Goal: Check status: Check status

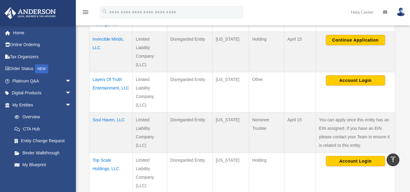
scroll to position [193, 0]
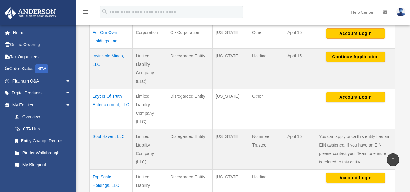
click at [105, 61] on td "Invincible Minds, LLC" at bounding box center [110, 68] width 43 height 40
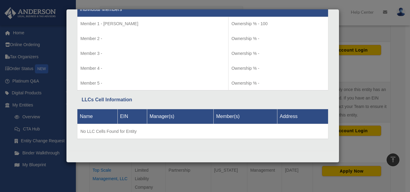
scroll to position [240, 0]
click at [399, 82] on div "Details × Articles Sent Organizational Date" at bounding box center [205, 96] width 410 height 192
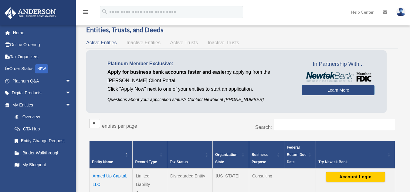
scroll to position [6, 0]
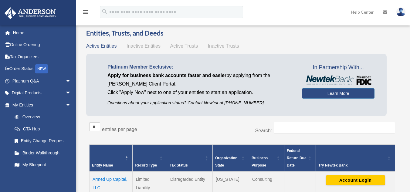
drag, startPoint x: 185, startPoint y: 42, endPoint x: 185, endPoint y: 46, distance: 4.5
click at [185, 46] on div "Active Entities Inactive Entities Active Trusts Inactive Trusts" at bounding box center [242, 46] width 312 height 8
click at [185, 46] on span "Active Trusts" at bounding box center [184, 45] width 28 height 5
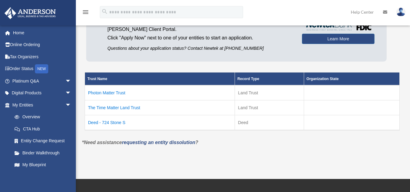
scroll to position [61, 0]
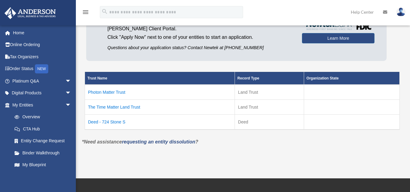
click at [105, 120] on td "Deed - 724 Stone S" at bounding box center [160, 121] width 150 height 15
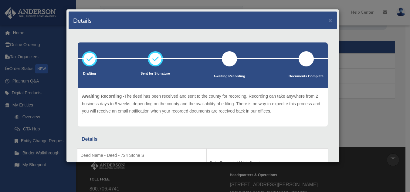
scroll to position [90, 0]
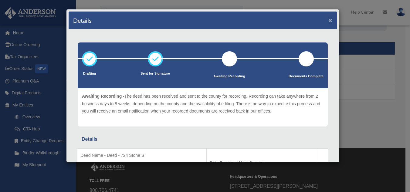
click at [328, 20] on button "×" at bounding box center [330, 20] width 4 height 6
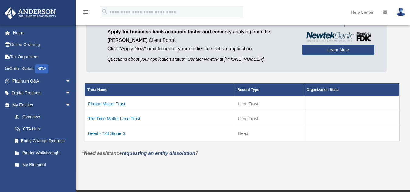
scroll to position [0, 0]
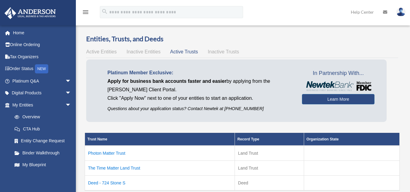
click at [102, 51] on span "Active Entities" at bounding box center [101, 51] width 30 height 5
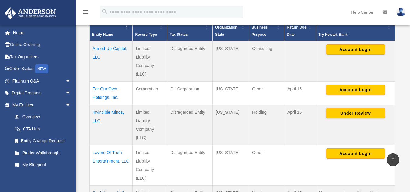
scroll to position [141, 0]
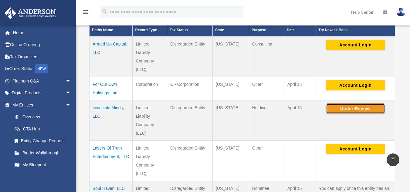
click at [356, 114] on button "Under Review" at bounding box center [355, 108] width 59 height 10
